Goal: Book appointment/travel/reservation

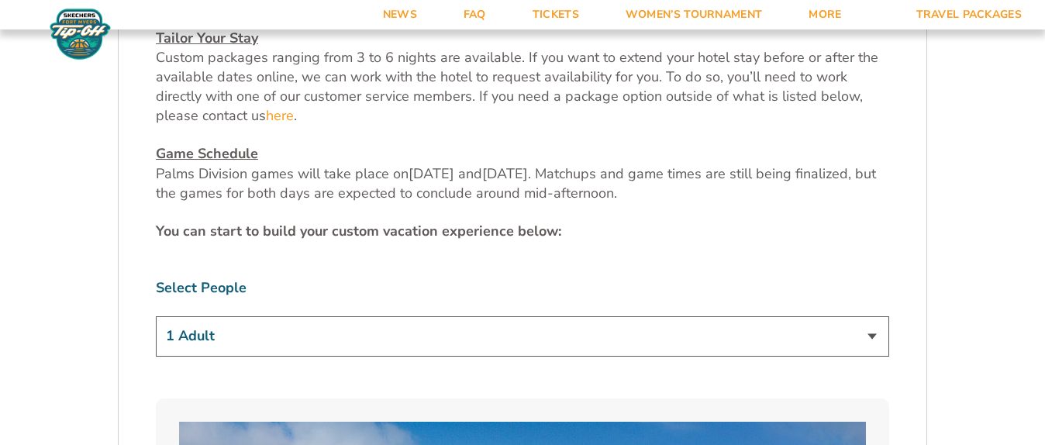
scroll to position [775, 0]
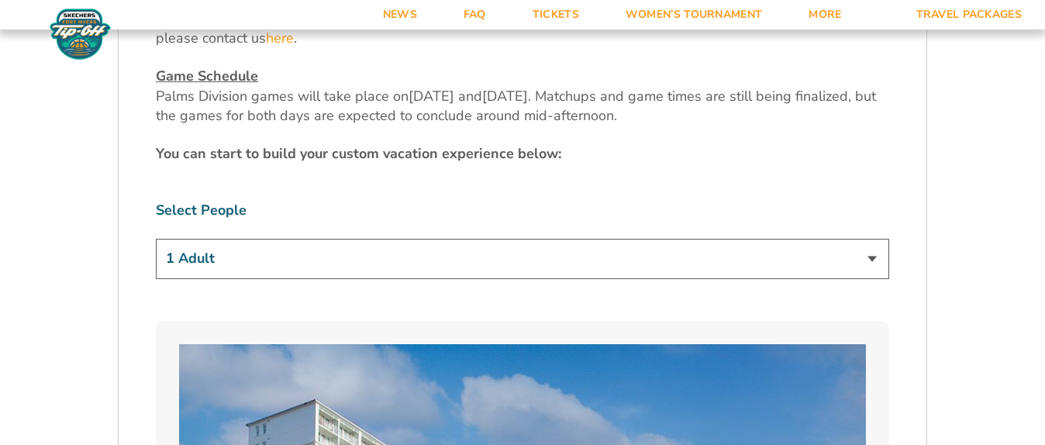
click at [867, 239] on select "1 Adult 2 Adults 3 Adults 4 Adults 2 Adults + 1 Child 2 Adults + 2 Children 2 A…" at bounding box center [522, 259] width 733 height 40
select select "2 Adults"
click at [156, 239] on select "1 Adult 2 Adults 3 Adults 4 Adults 2 Adults + 1 Child 2 Adults + 2 Children 2 A…" at bounding box center [522, 259] width 733 height 40
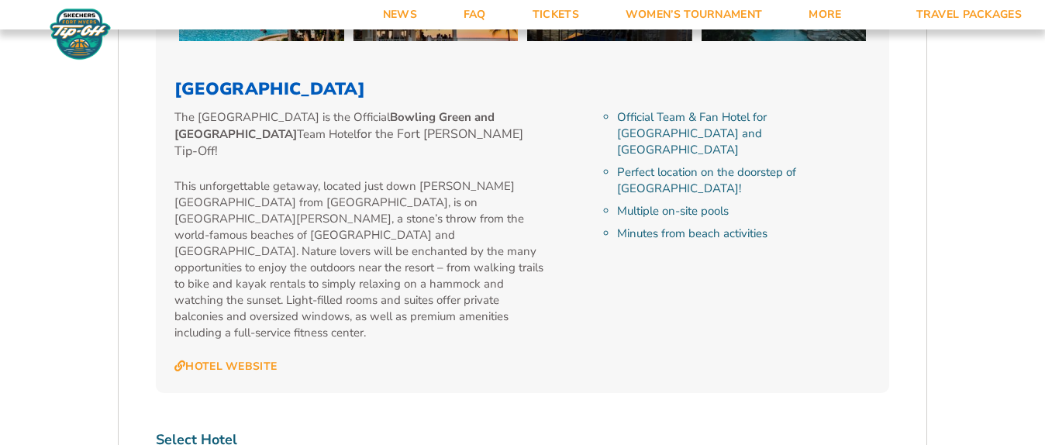
scroll to position [1705, 0]
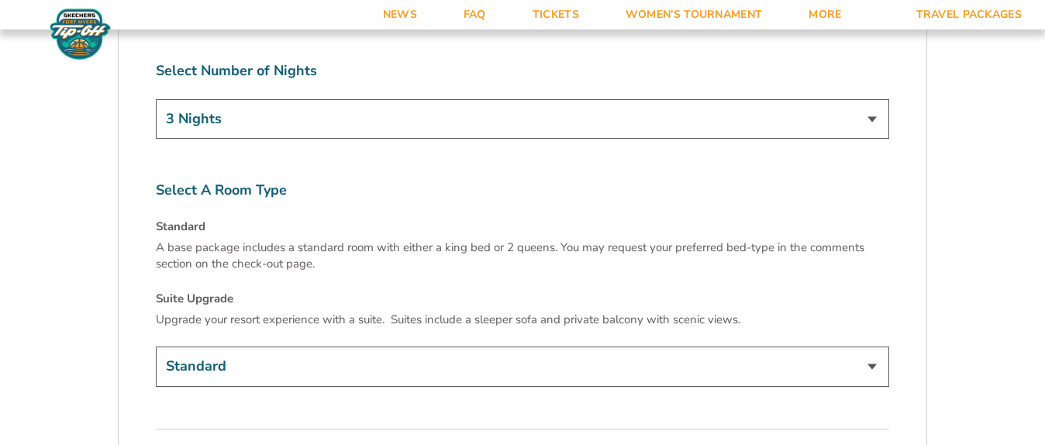
scroll to position [2402, 0]
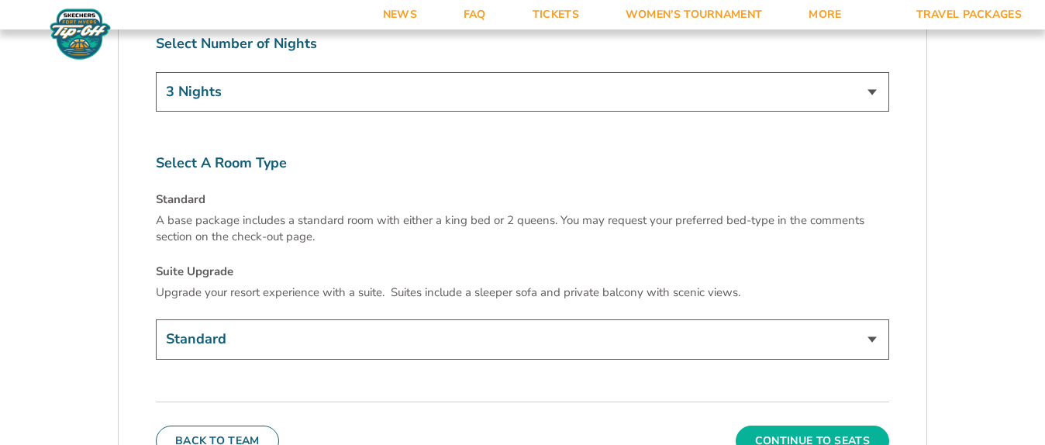
click at [815, 425] on button "Continue To Seats" at bounding box center [811, 440] width 153 height 31
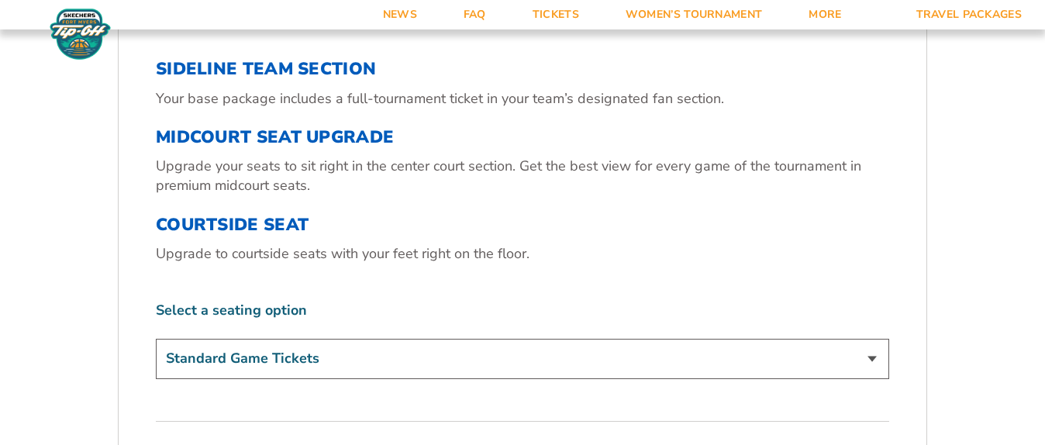
scroll to position [520, 0]
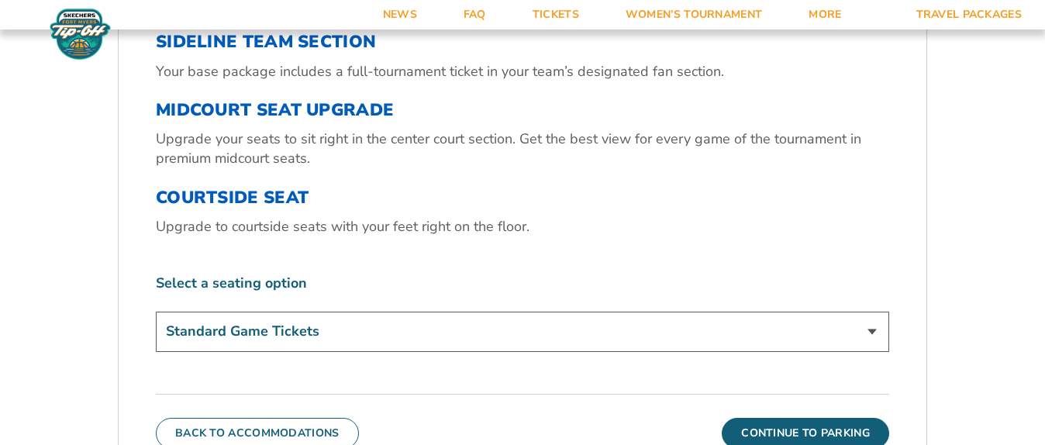
click at [871, 326] on select "Standard Game Tickets Midcourt Seat Upgrade (+$130 per person) Courtside Seat (…" at bounding box center [522, 332] width 733 height 40
click at [156, 312] on select "Standard Game Tickets Midcourt Seat Upgrade (+$130 per person) Courtside Seat (…" at bounding box center [522, 332] width 733 height 40
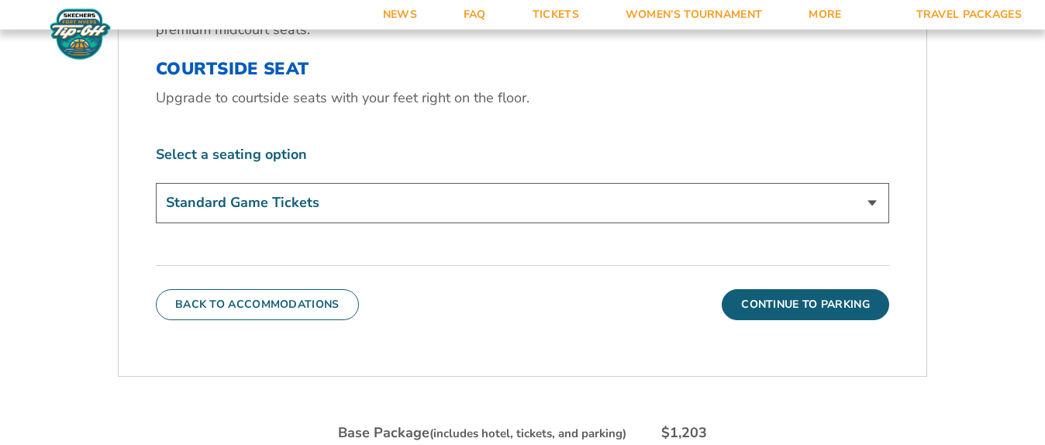
scroll to position [675, 0]
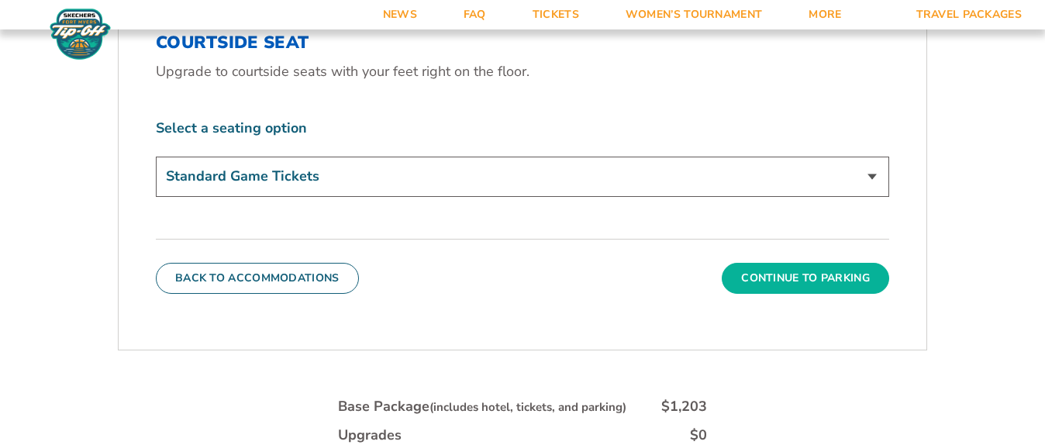
click at [758, 267] on button "Continue To Parking" at bounding box center [804, 278] width 167 height 31
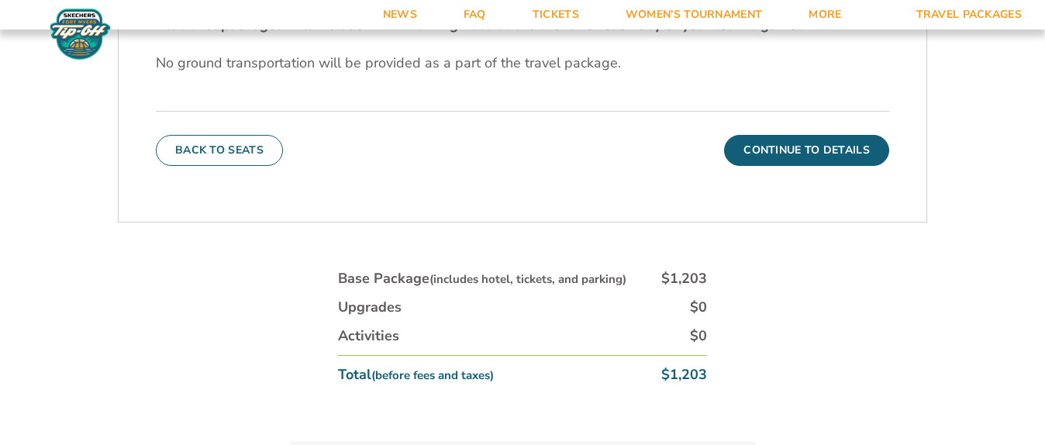
scroll to position [520, 0]
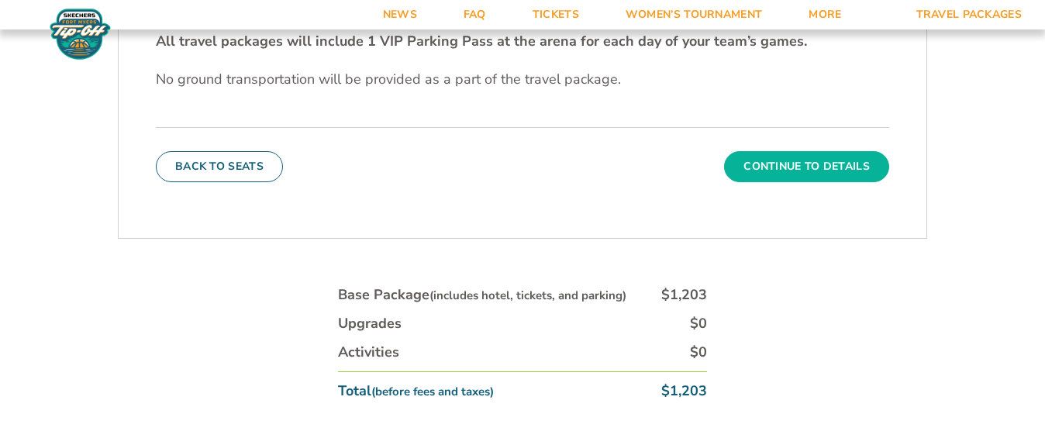
click at [788, 169] on button "Continue To Details" at bounding box center [806, 166] width 165 height 31
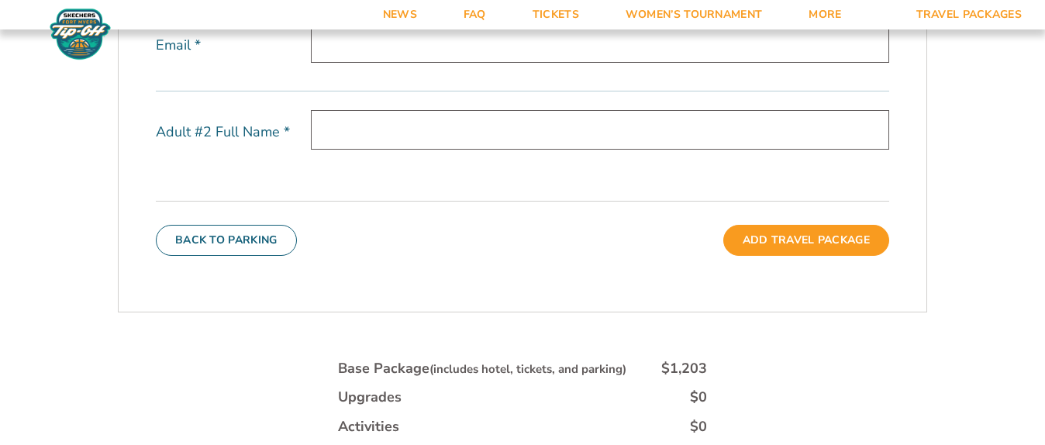
scroll to position [489, 0]
